Goal: Task Accomplishment & Management: Complete application form

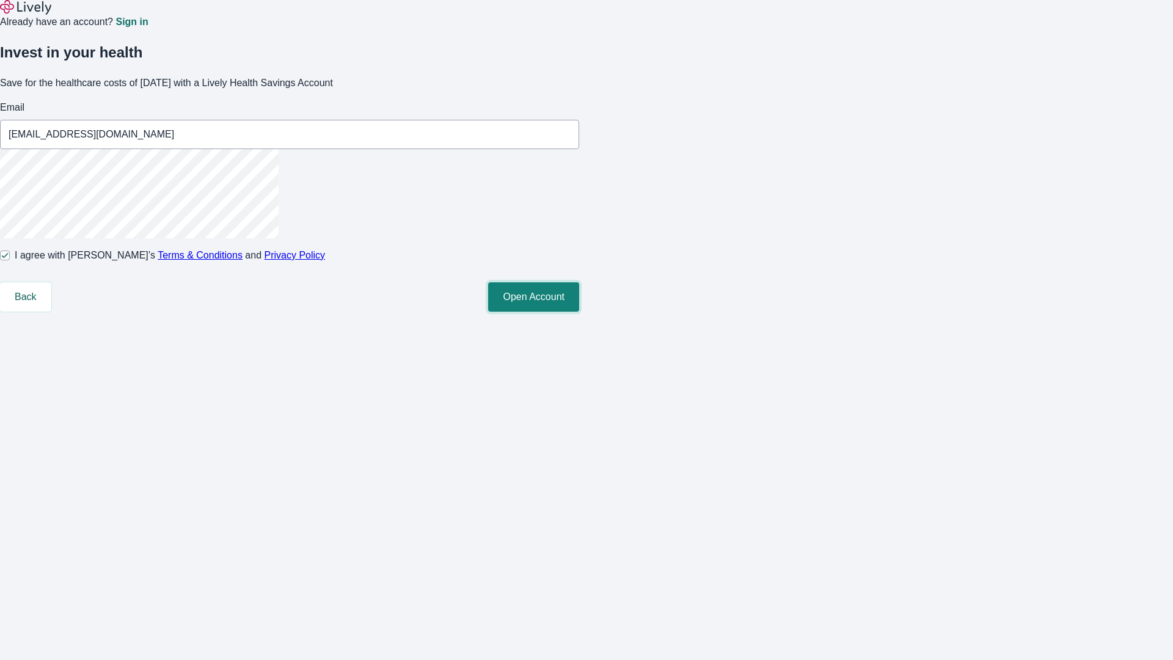
click at [579, 312] on button "Open Account" at bounding box center [533, 296] width 91 height 29
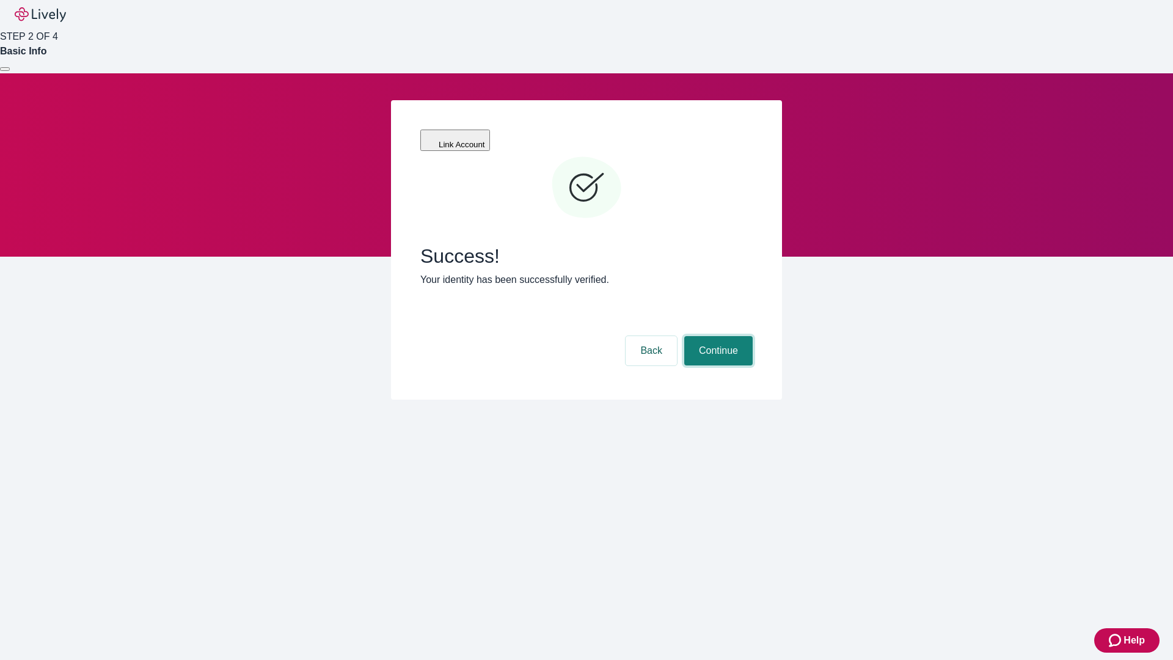
click at [717, 336] on button "Continue" at bounding box center [718, 350] width 68 height 29
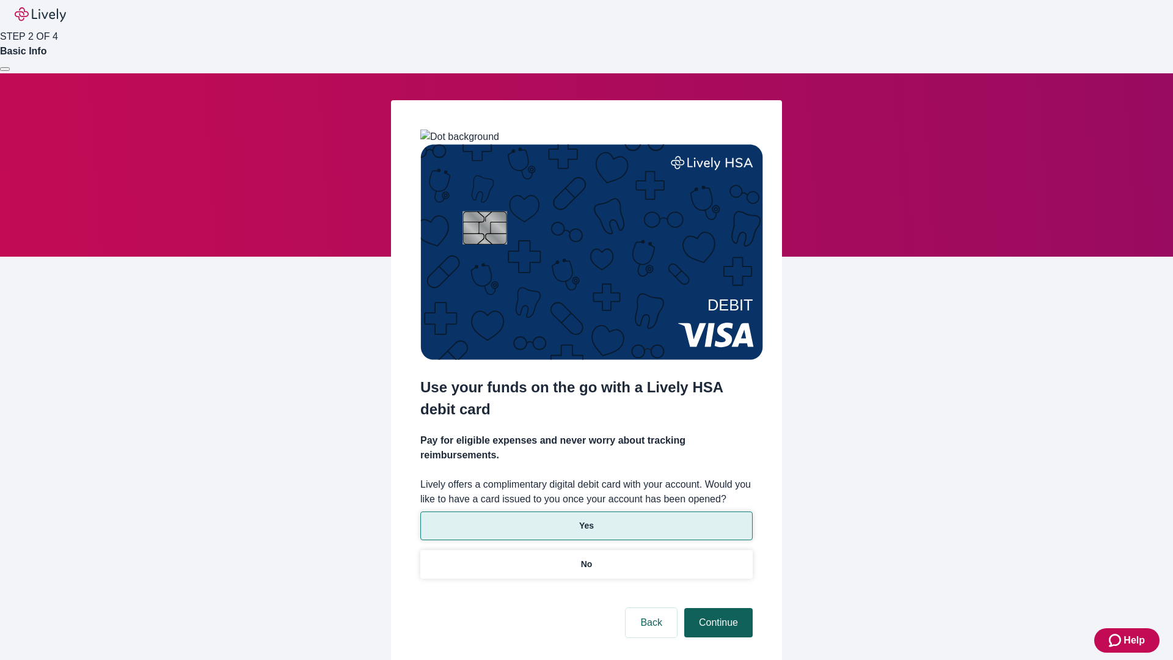
click at [586, 519] on p "Yes" at bounding box center [586, 525] width 15 height 13
click at [717, 608] on button "Continue" at bounding box center [718, 622] width 68 height 29
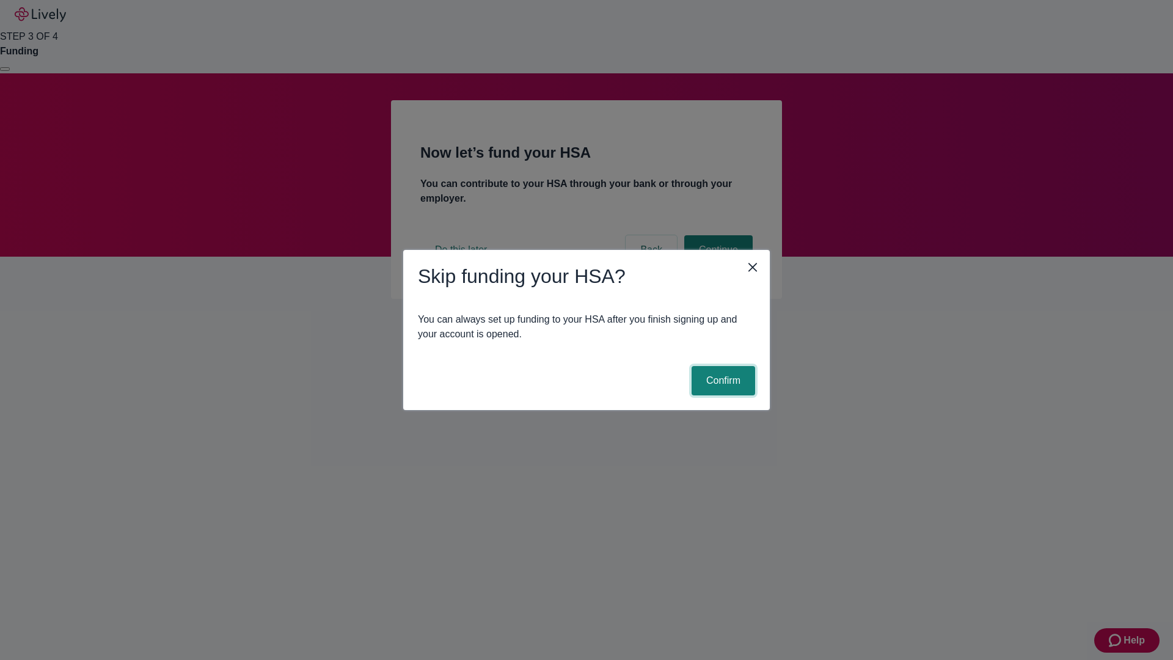
click at [722, 381] on button "Confirm" at bounding box center [724, 380] width 64 height 29
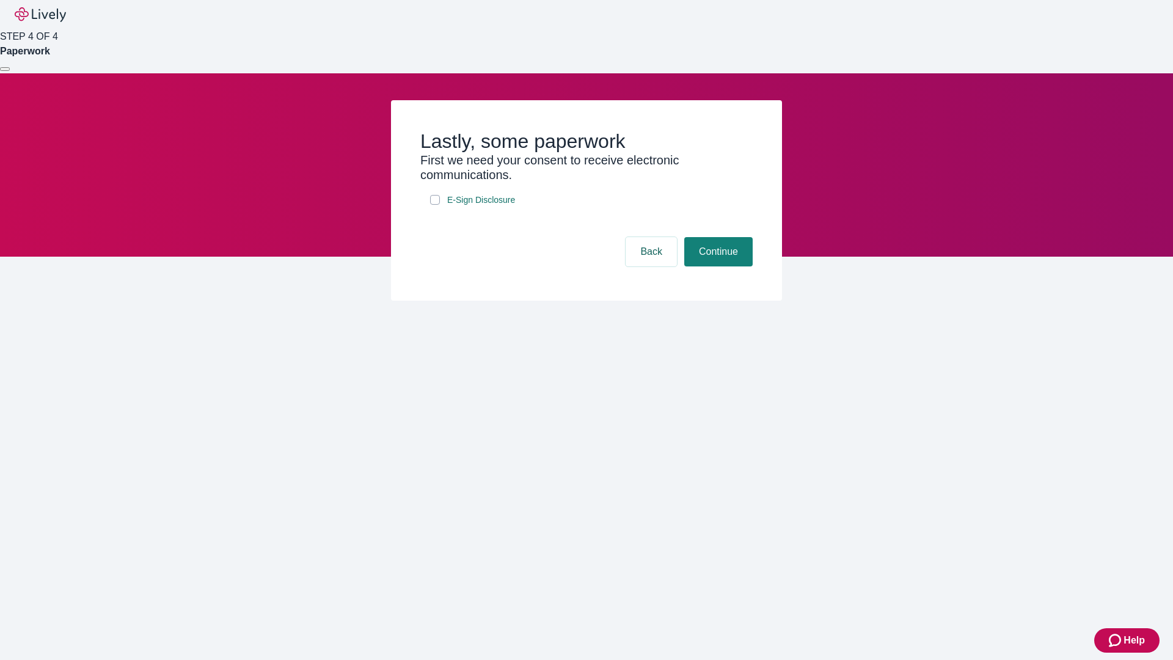
click at [435, 205] on input "E-Sign Disclosure" at bounding box center [435, 200] width 10 height 10
checkbox input "true"
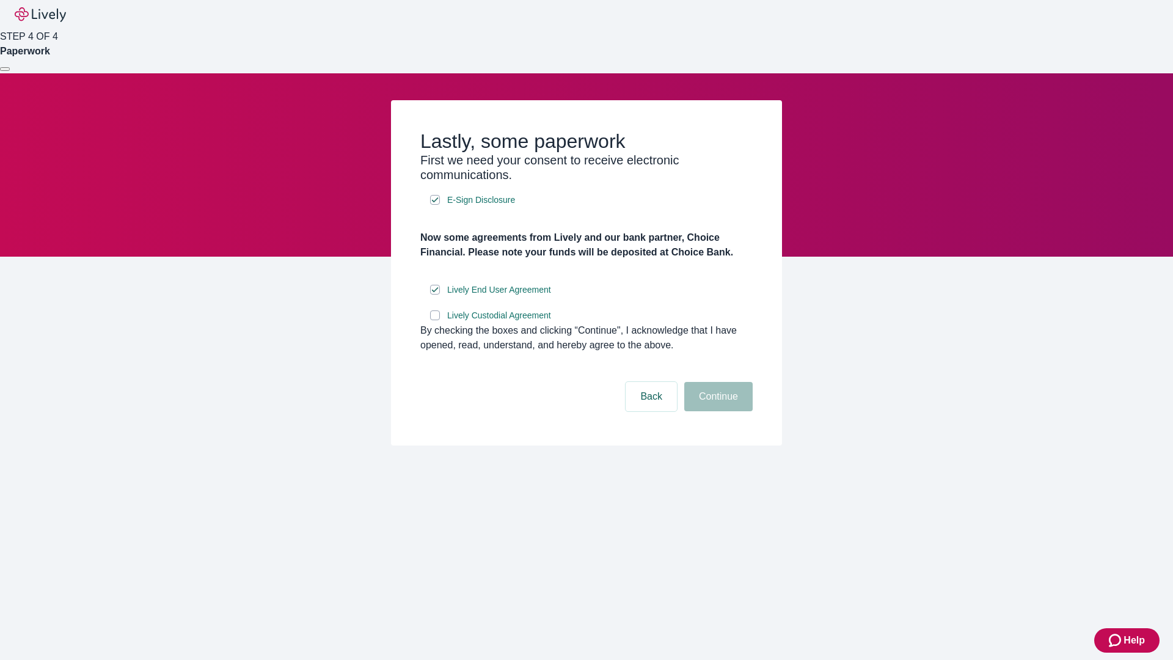
click at [435, 320] on input "Lively Custodial Agreement" at bounding box center [435, 315] width 10 height 10
checkbox input "true"
click at [717, 411] on button "Continue" at bounding box center [718, 396] width 68 height 29
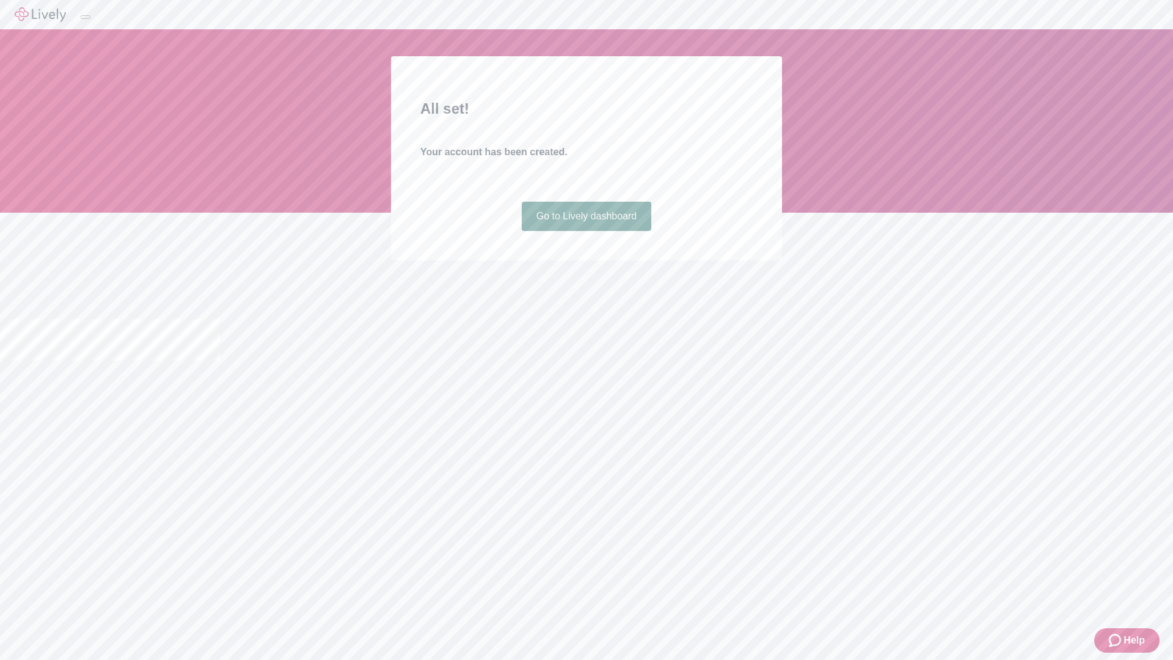
click at [586, 231] on link "Go to Lively dashboard" at bounding box center [587, 216] width 130 height 29
